Goal: Task Accomplishment & Management: Manage account settings

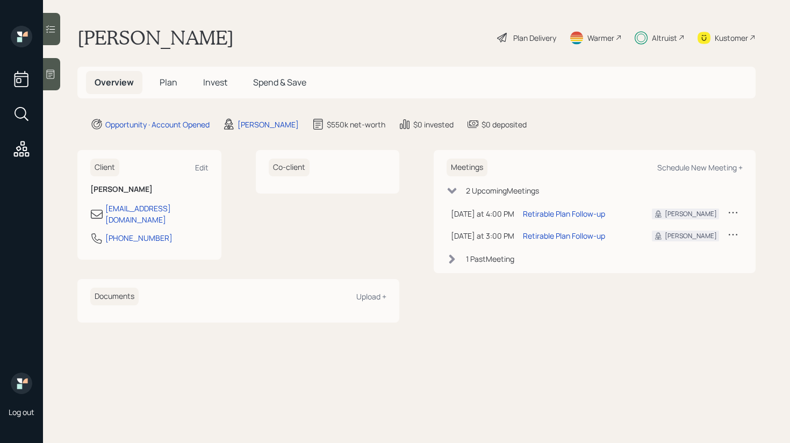
click at [216, 79] on span "Invest" at bounding box center [215, 82] width 24 height 12
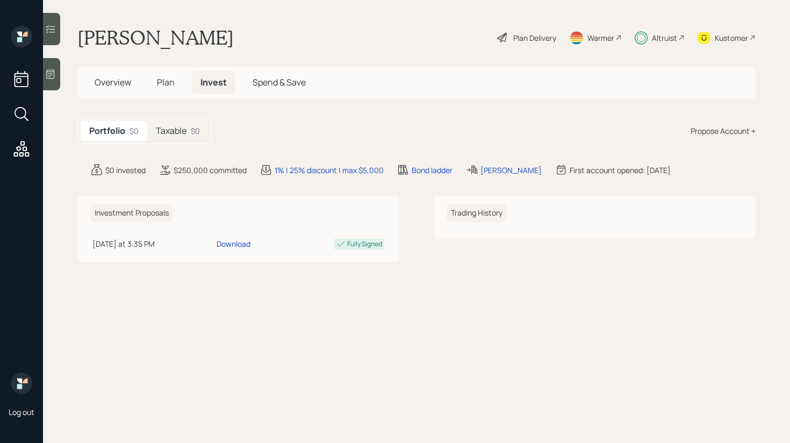
click at [54, 77] on icon at bounding box center [51, 74] width 8 height 9
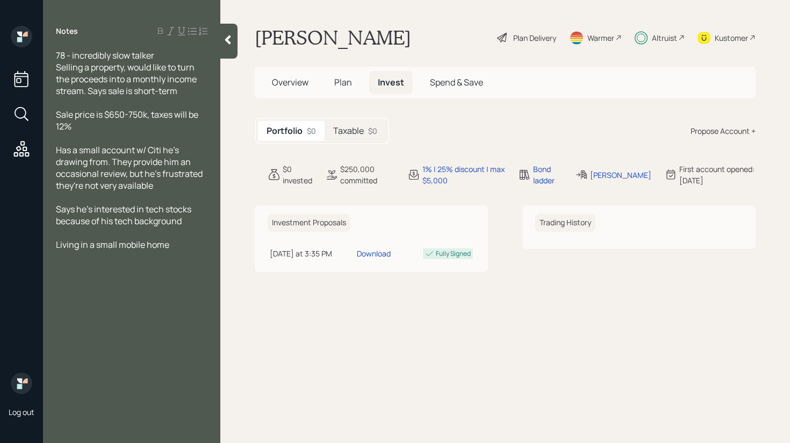
click at [229, 50] on div at bounding box center [228, 41] width 17 height 35
